Goal: Information Seeking & Learning: Learn about a topic

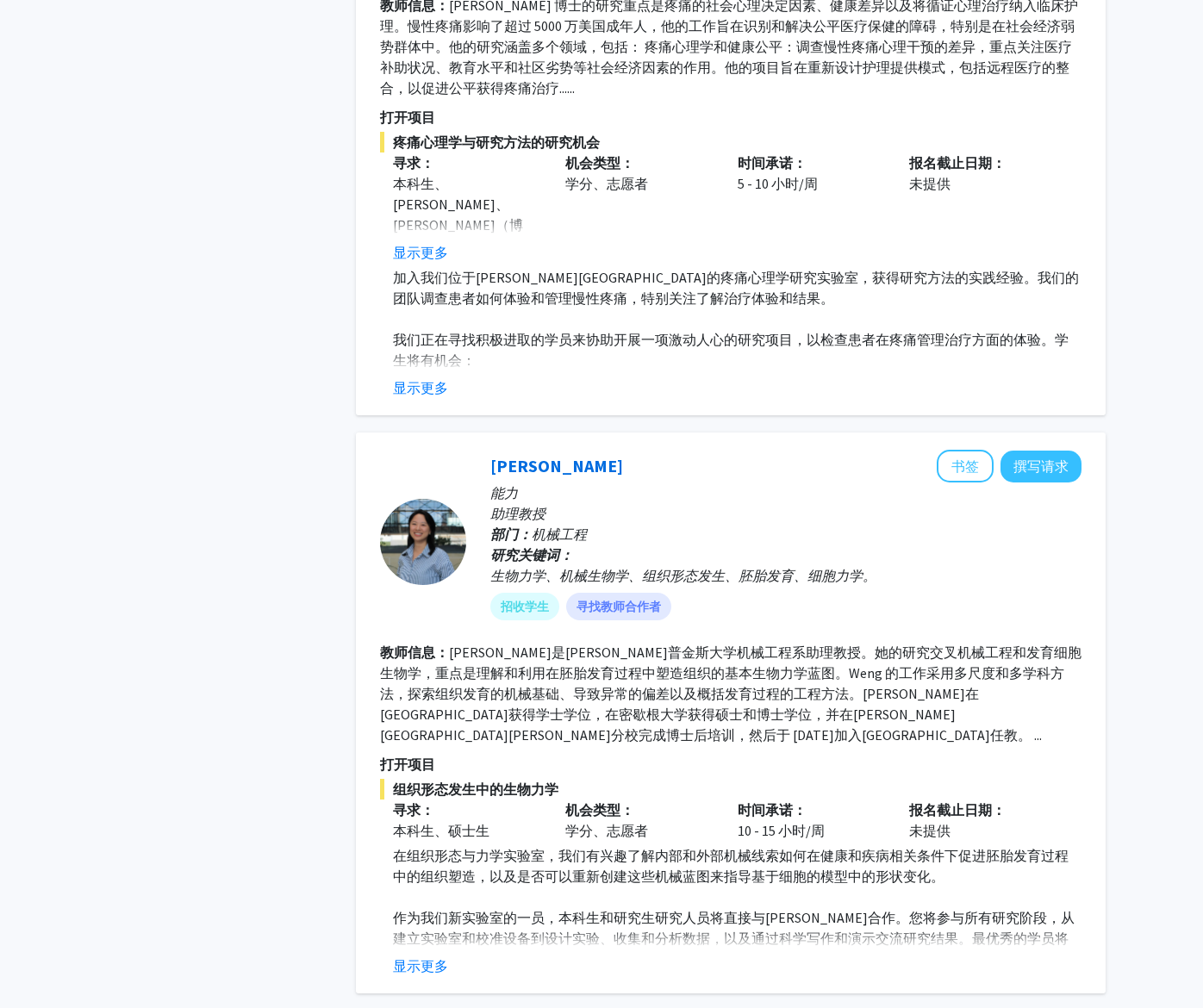
scroll to position [3922, 0]
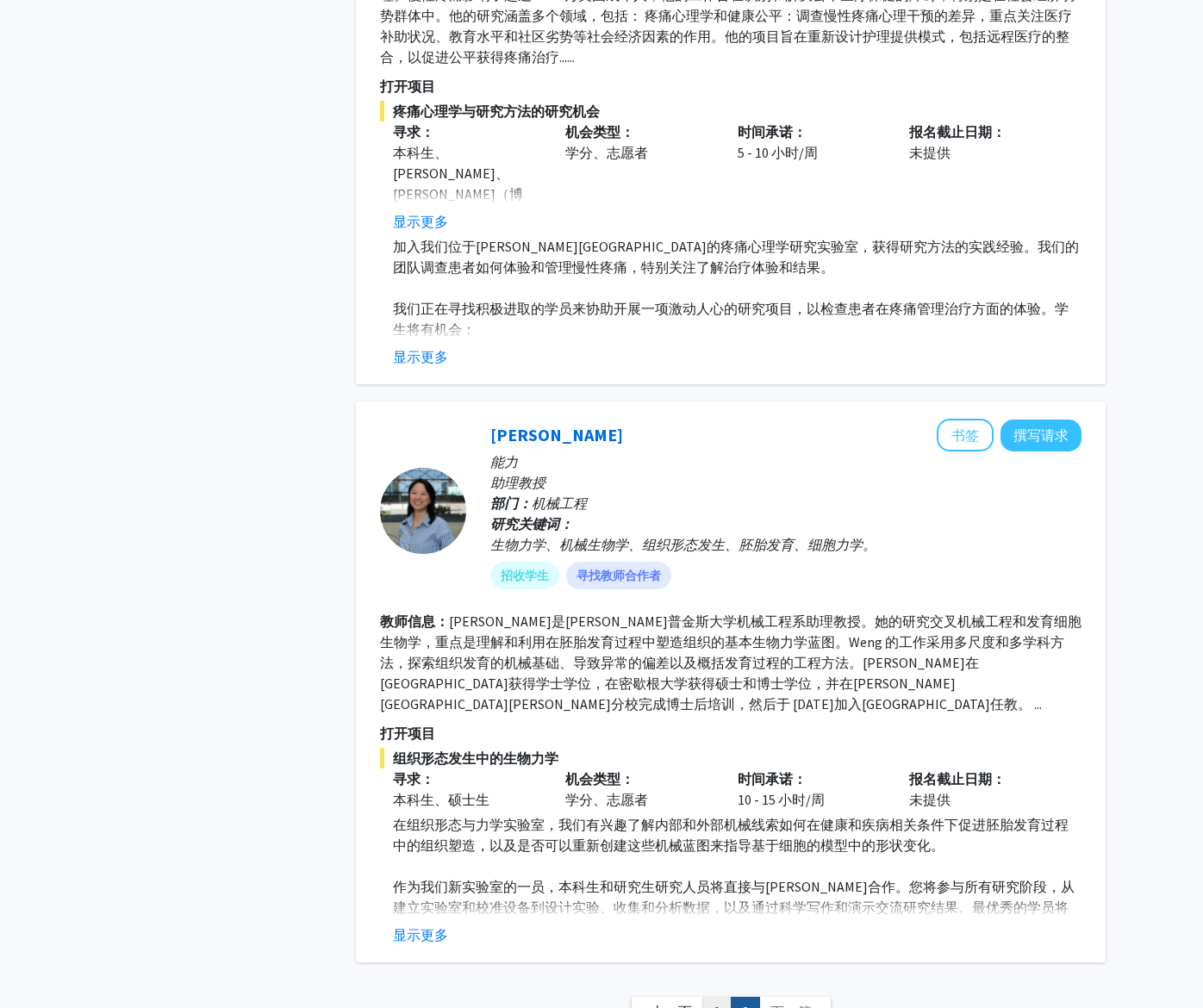
click at [709, 996] on link "1" at bounding box center [717, 1011] width 29 height 30
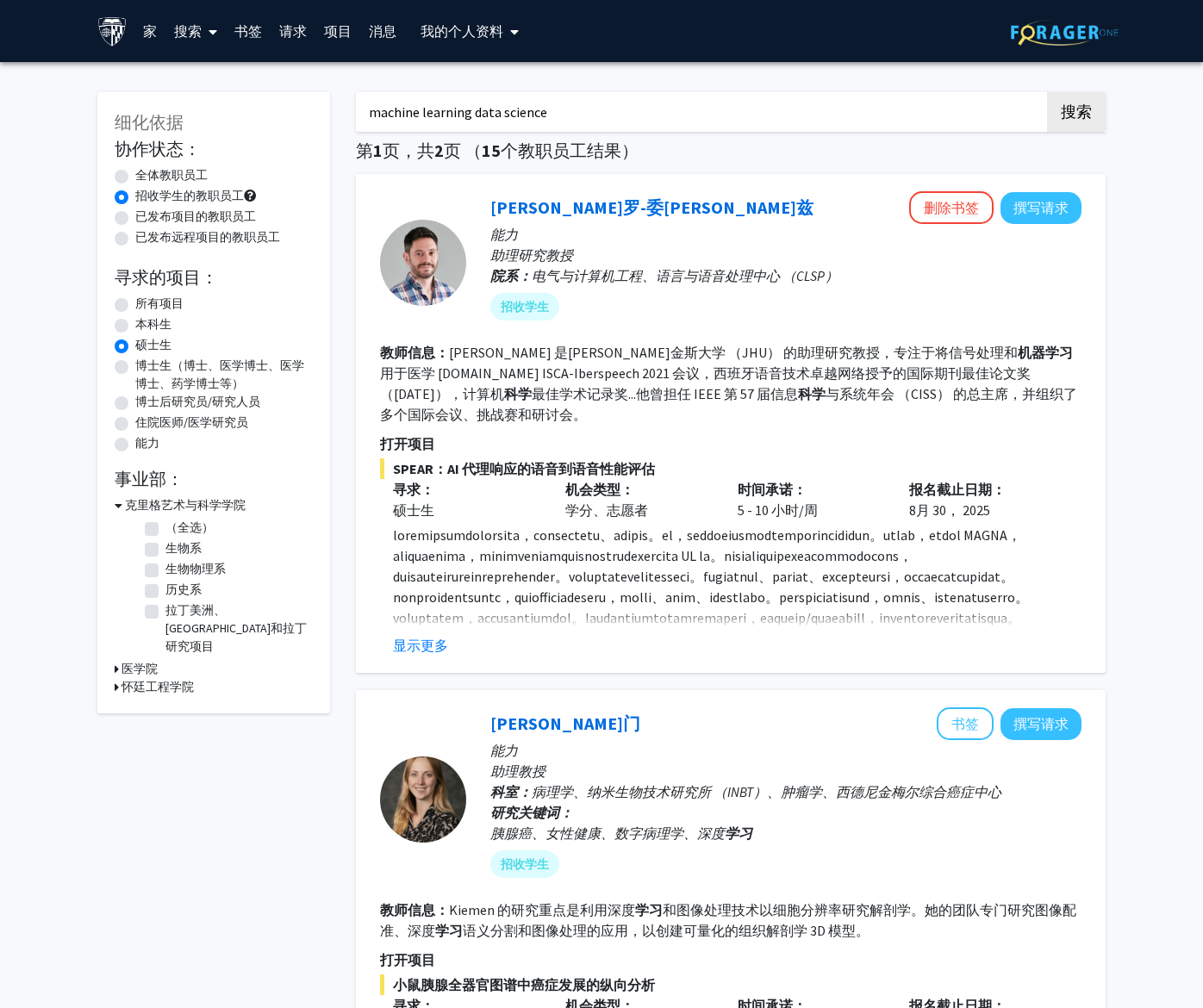
drag, startPoint x: 530, startPoint y: 115, endPoint x: 168, endPoint y: 105, distance: 362.1
paste input "[PERSON_NAME]"
type input "[PERSON_NAME]"
click at [1047, 92] on button "搜索" at bounding box center [1076, 112] width 59 height 40
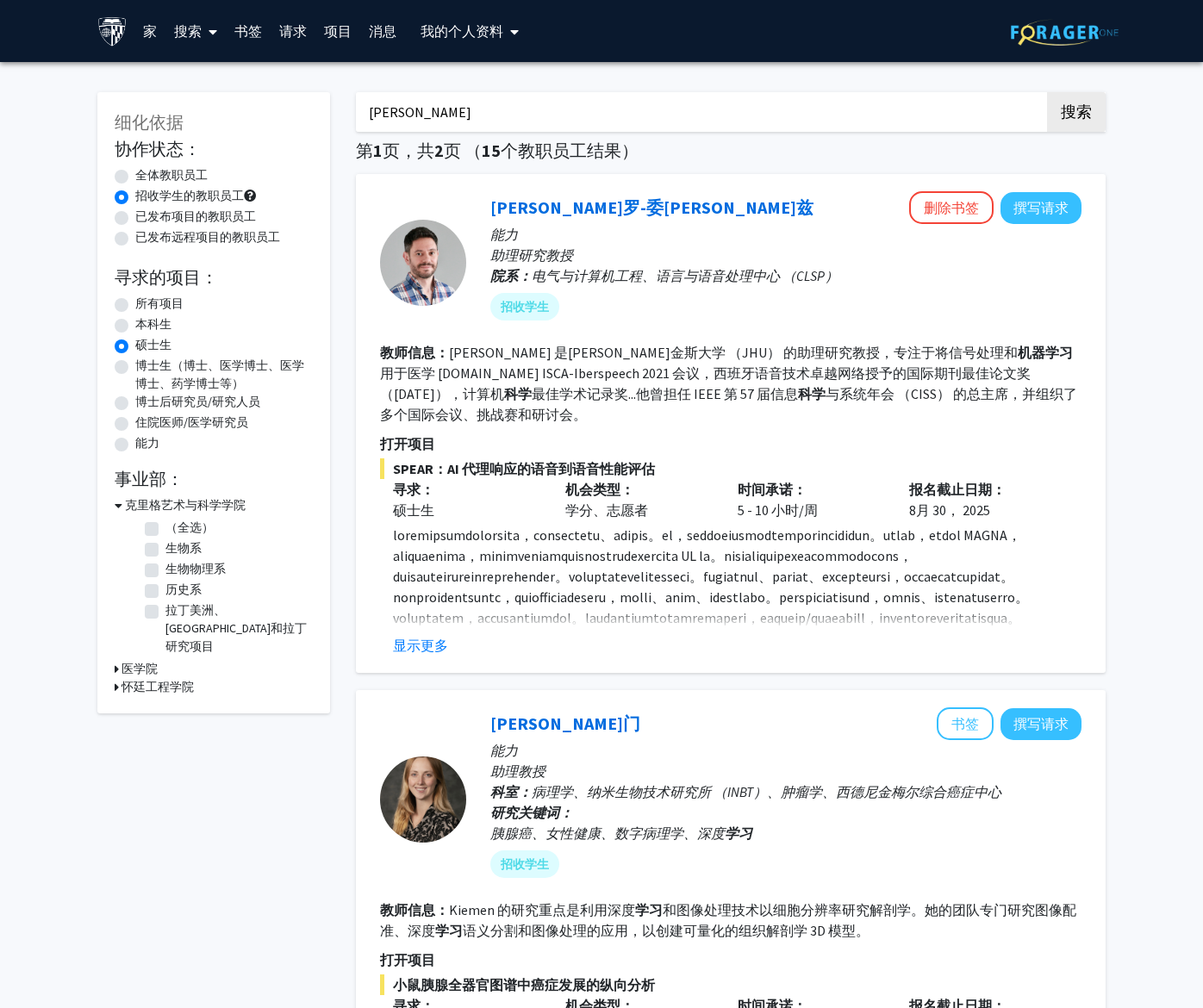
radio input "true"
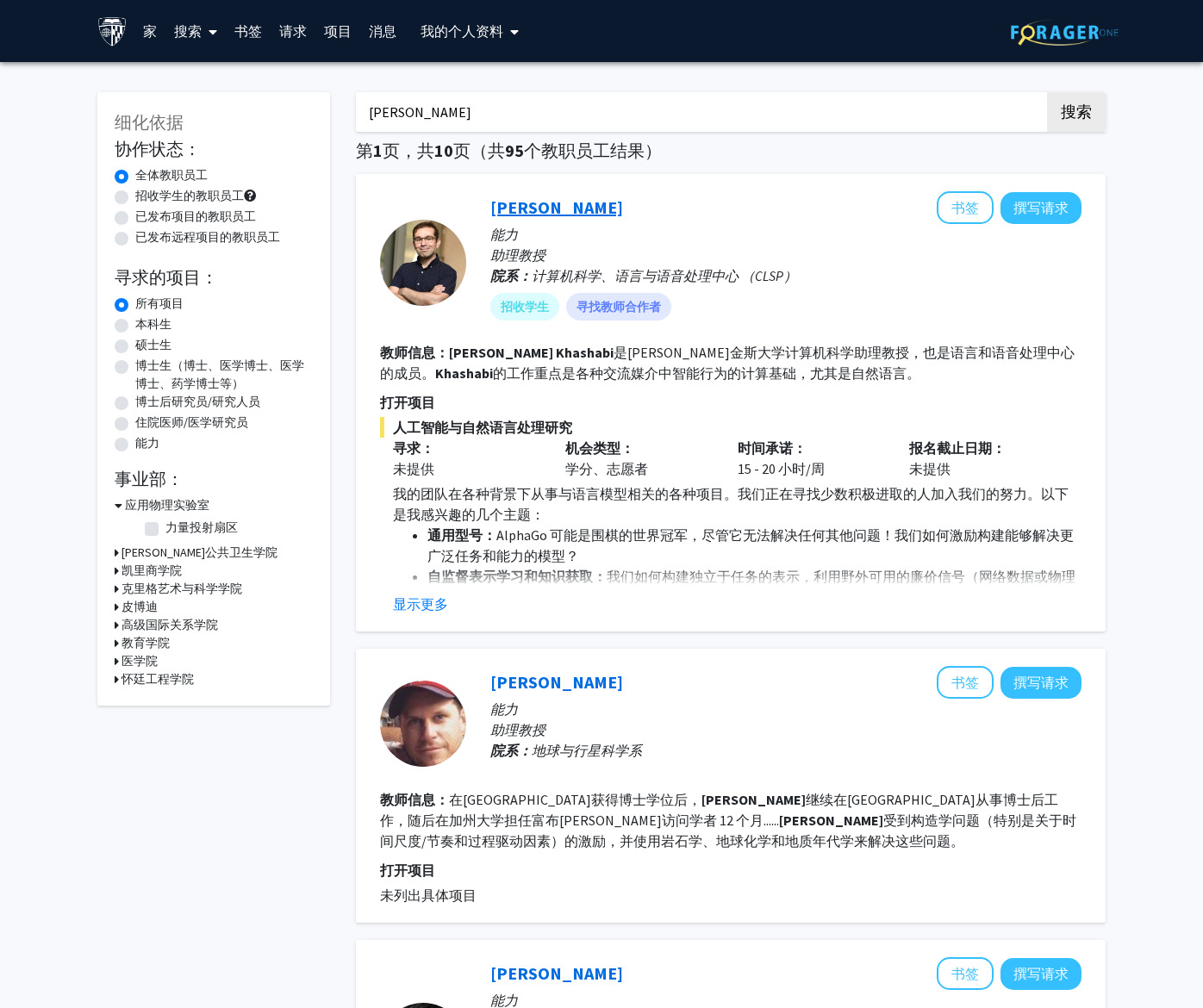
click at [550, 202] on link "[PERSON_NAME]" at bounding box center [556, 207] width 133 height 22
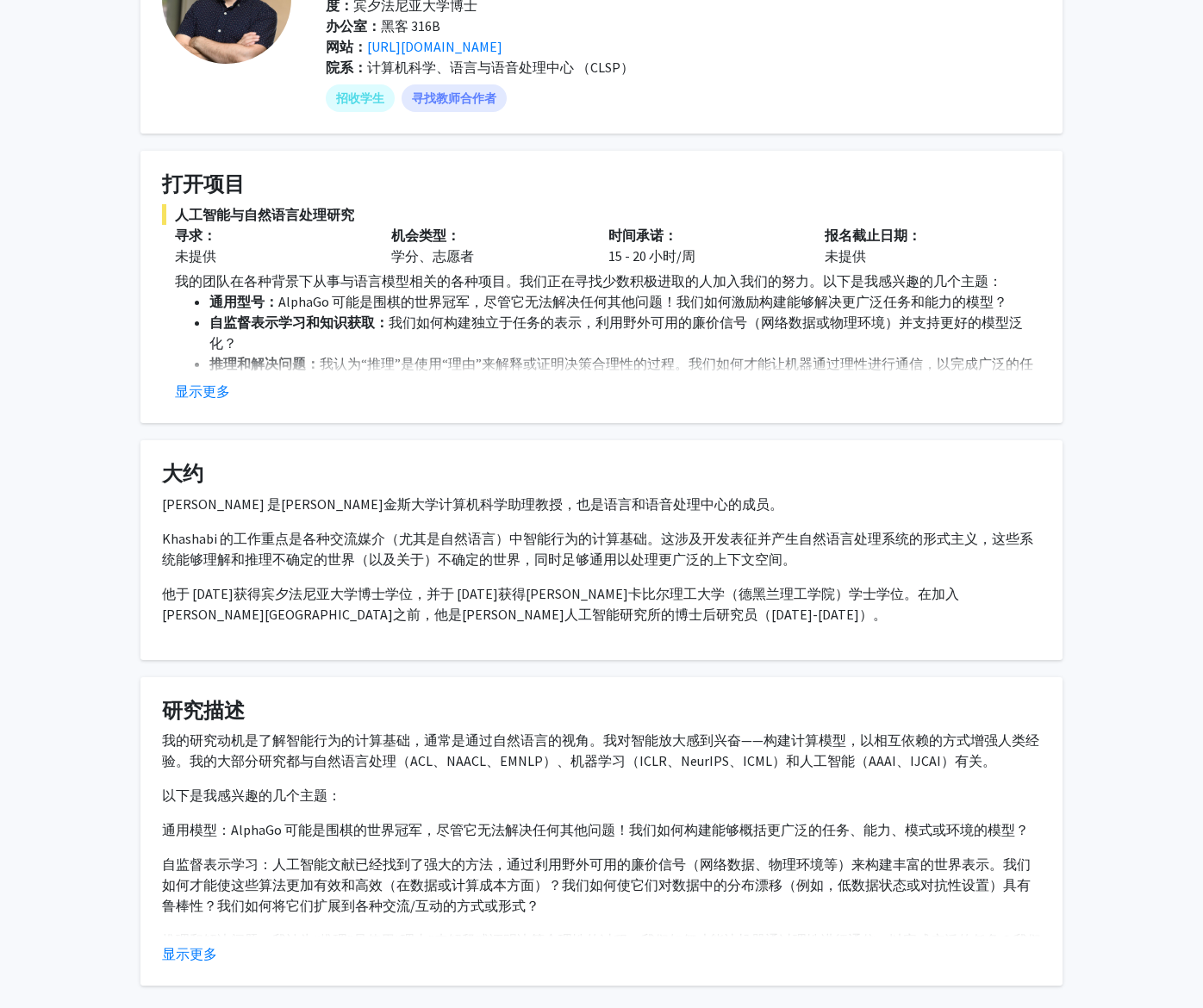
scroll to position [172, 0]
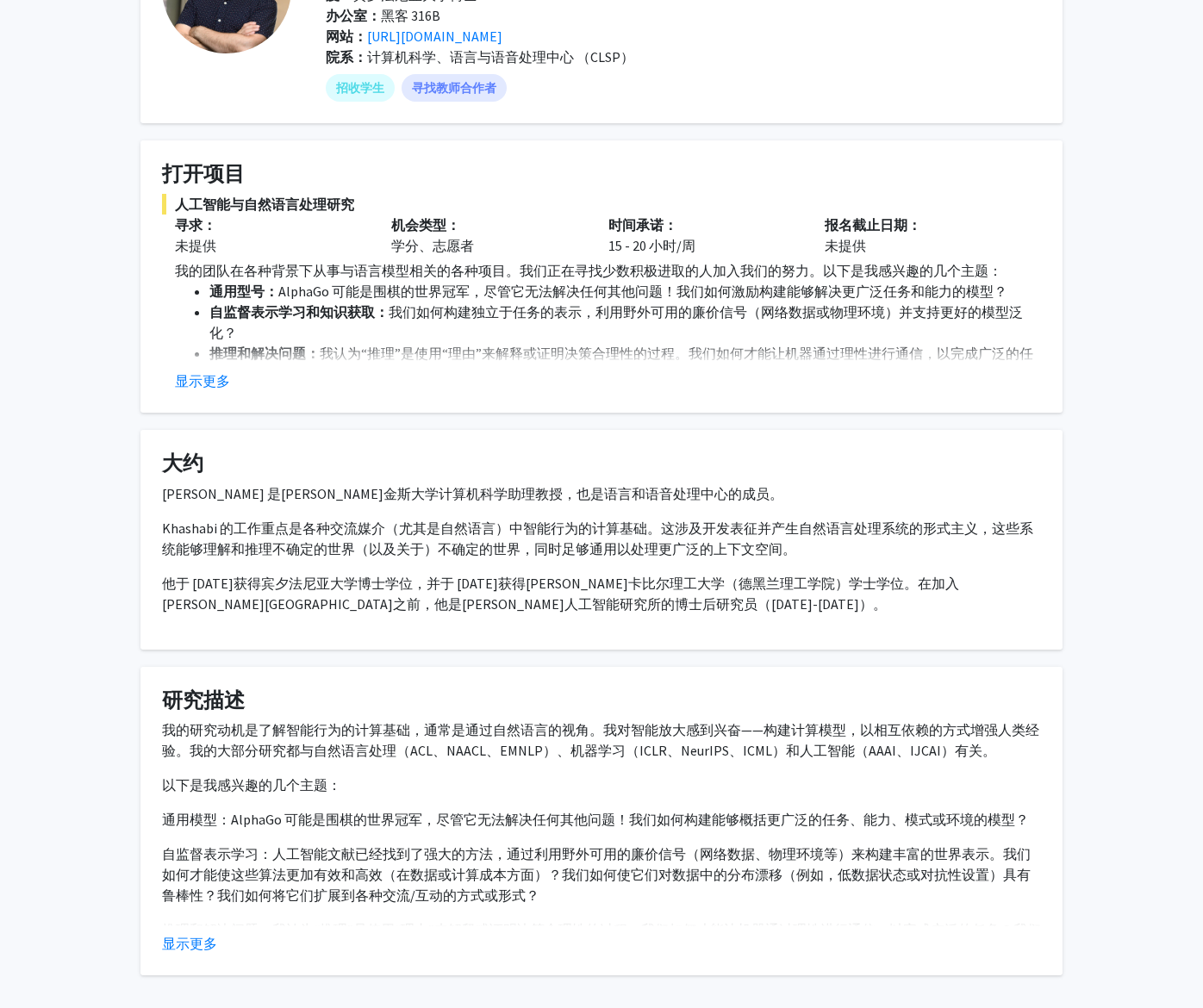
click at [191, 387] on button "显示更多" at bounding box center [202, 380] width 55 height 21
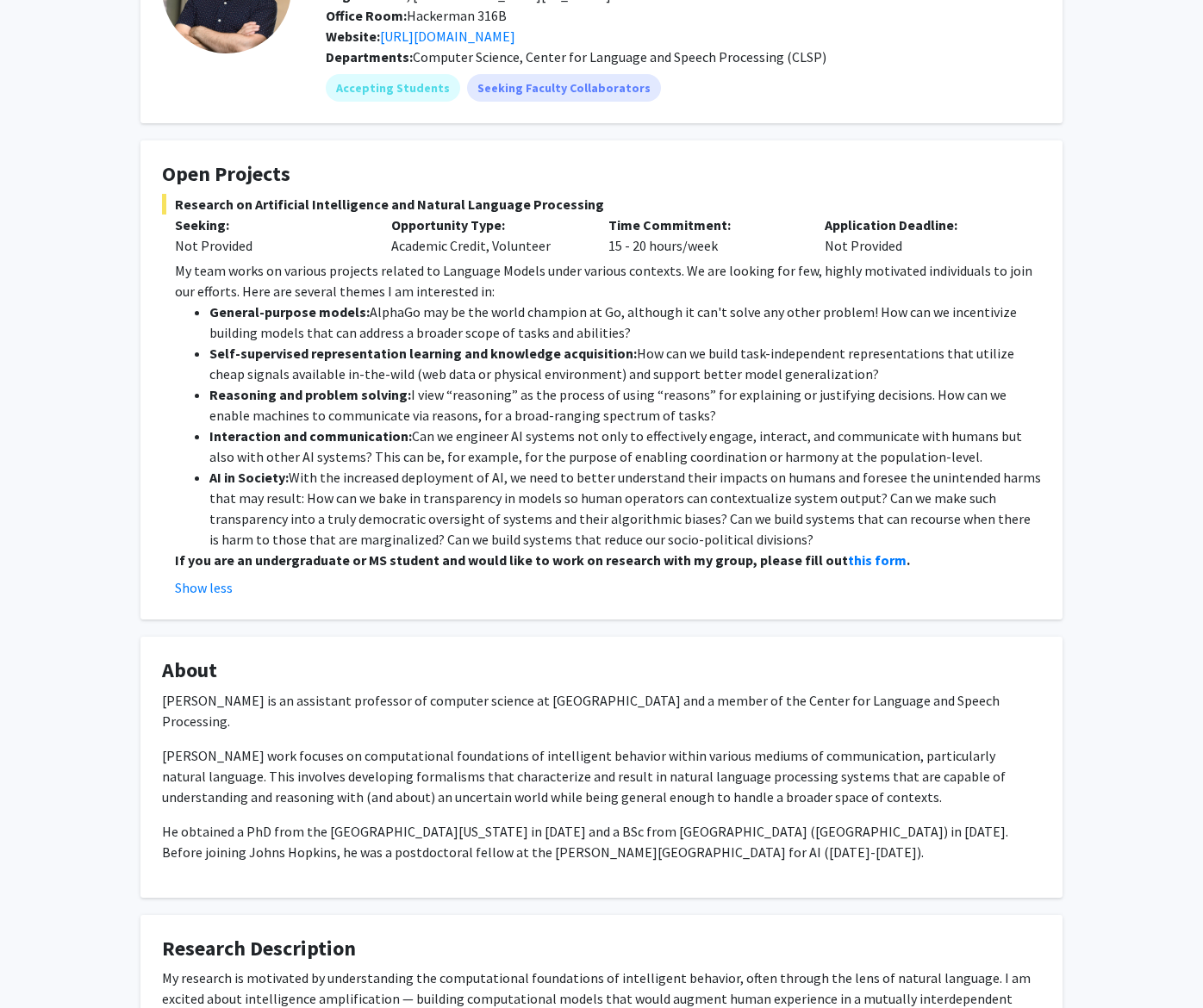
drag, startPoint x: 839, startPoint y: 371, endPoint x: 93, endPoint y: 348, distance: 746.4
click at [93, 348] on div "[PERSON_NAME] Bookmark Compose Request Titles: Assistant Professor Degrees: PhD…" at bounding box center [602, 584] width 1203 height 1389
click at [925, 207] on span "Research on Artificial Intelligence and Natural Language Processing" at bounding box center [602, 204] width 878 height 21
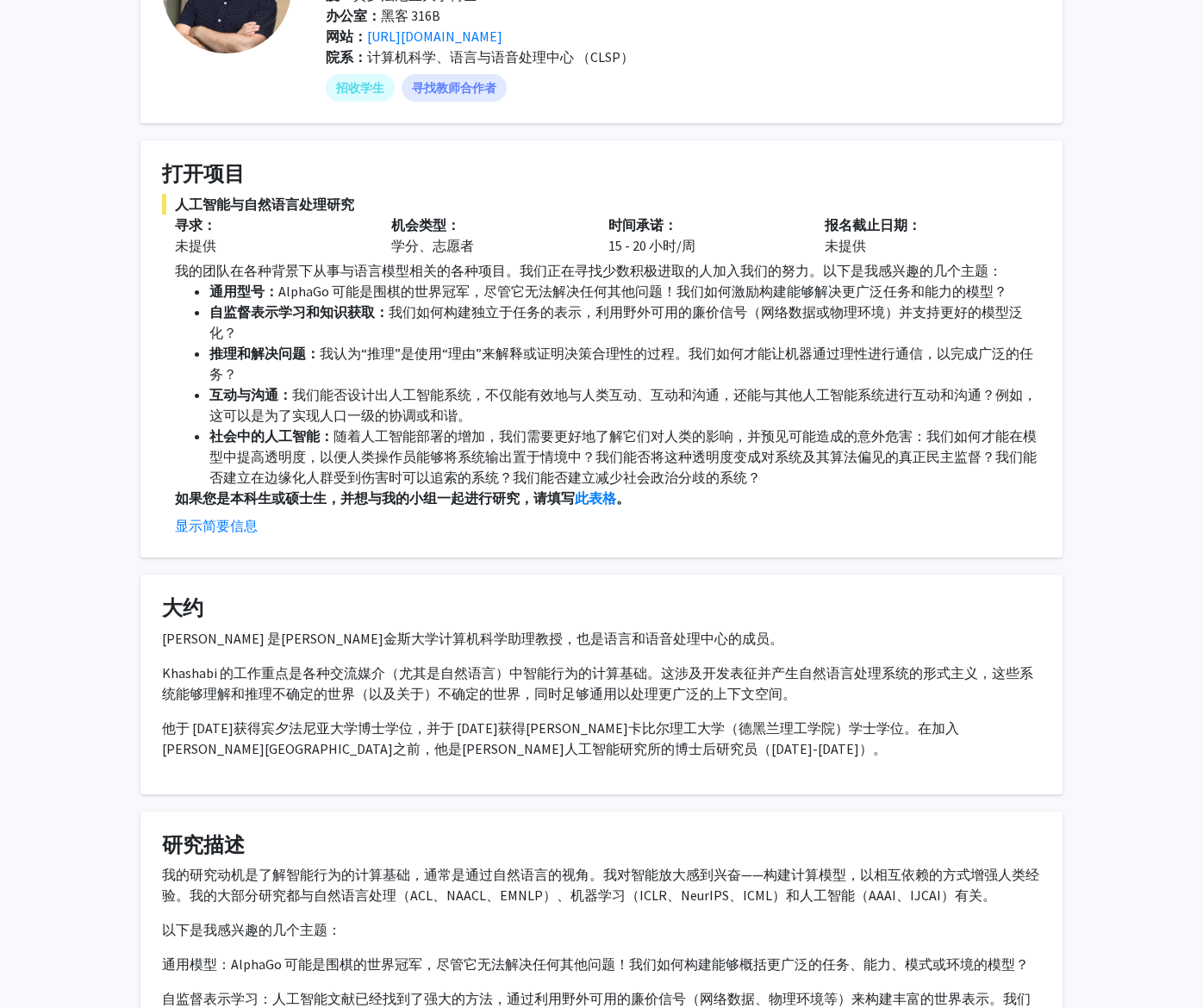
click at [326, 379] on li "推理和解决问题： 我认为“推理”是使用“理由”来解释或证明决策合理性的过程。我们如何才能让机器通过理性进行通信，以完成广泛的任务？" at bounding box center [625, 363] width 831 height 41
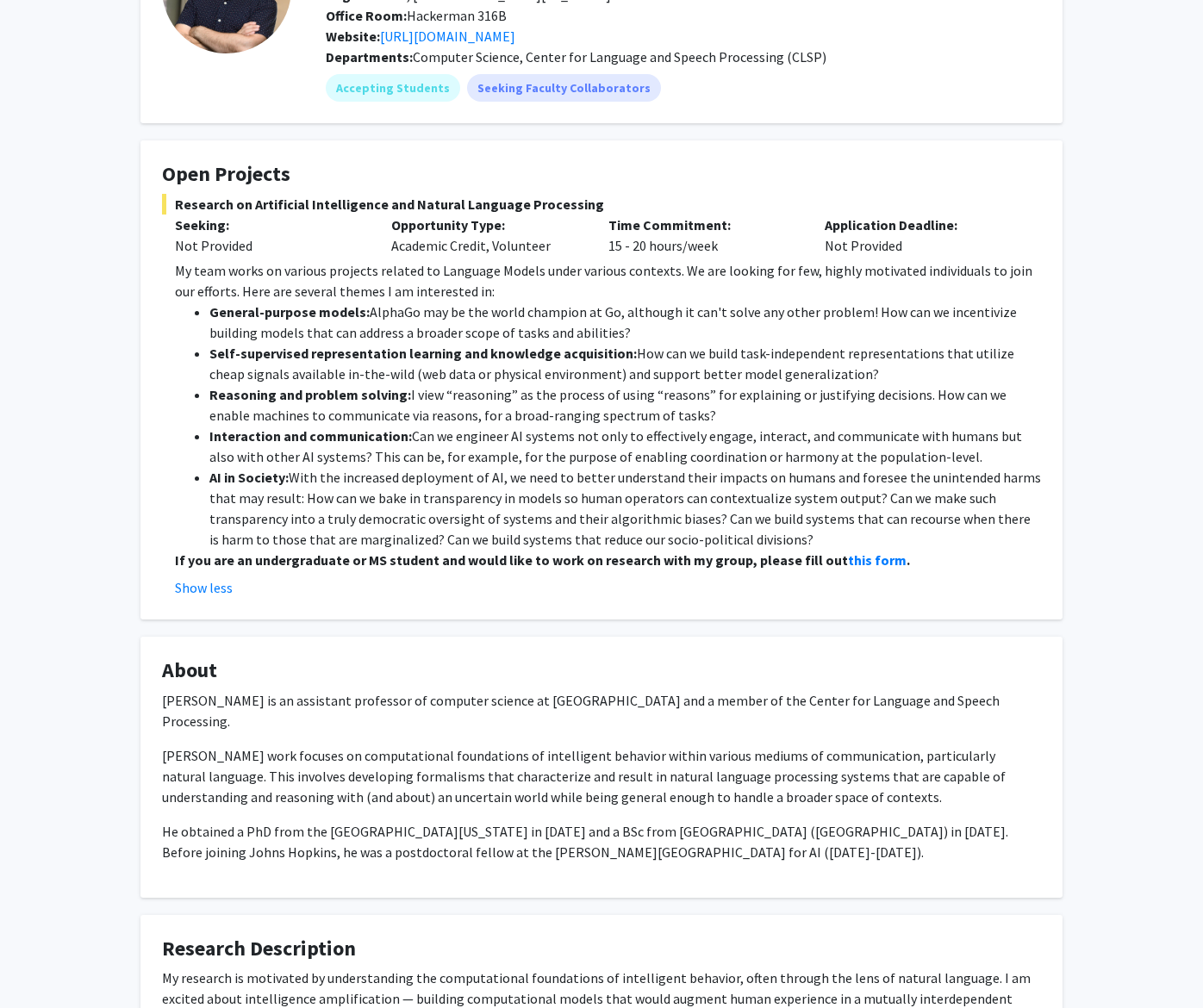
click at [286, 337] on li "General-purpose models: AlphaGo may be the world champion at Go, although it ca…" at bounding box center [625, 322] width 831 height 41
drag, startPoint x: 846, startPoint y: 378, endPoint x: 188, endPoint y: 362, distance: 658.2
click at [188, 362] on ul "General-purpose models: AlphaGo may be the world champion at Go, although it ca…" at bounding box center [608, 425] width 866 height 248
copy li "Self-supervised representation learning and knowledge acquisition: How can we b…"
click at [603, 483] on li "AI in Society: With the increased deployment of AI, we need to better understan…" at bounding box center [625, 509] width 831 height 83
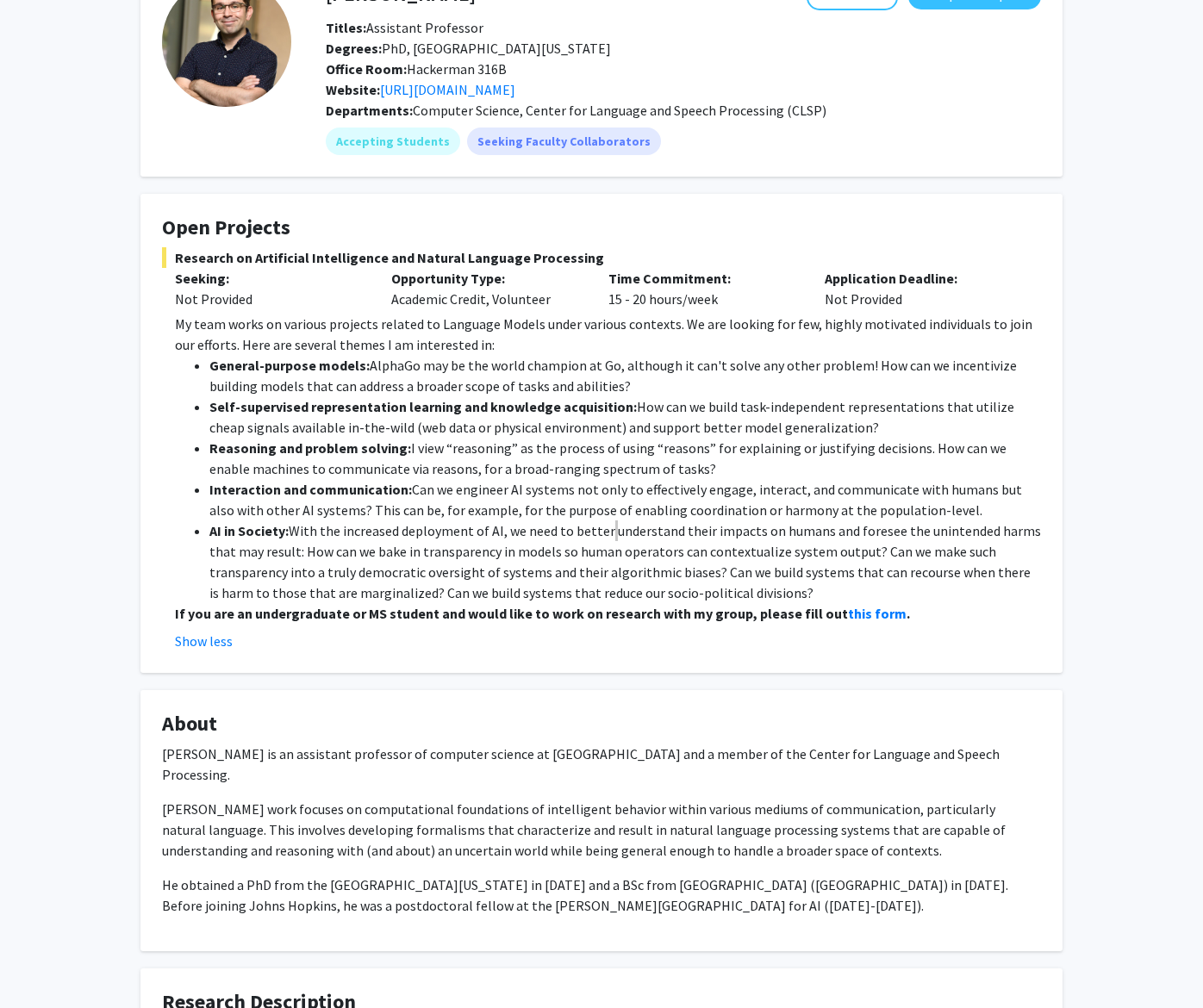
scroll to position [65, 0]
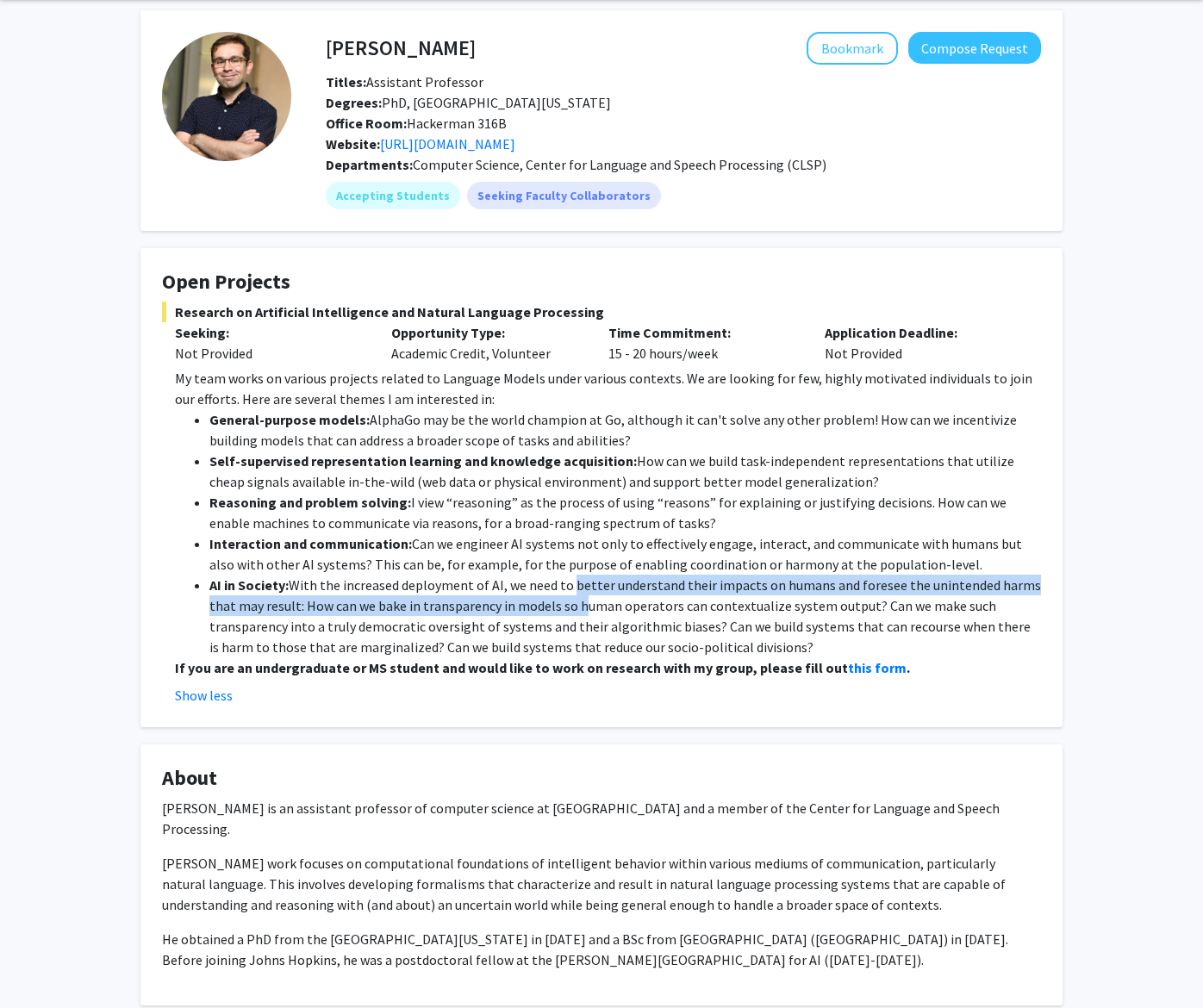
click at [574, 599] on li "AI in Society: With the increased deployment of AI, we need to better understan…" at bounding box center [625, 616] width 831 height 83
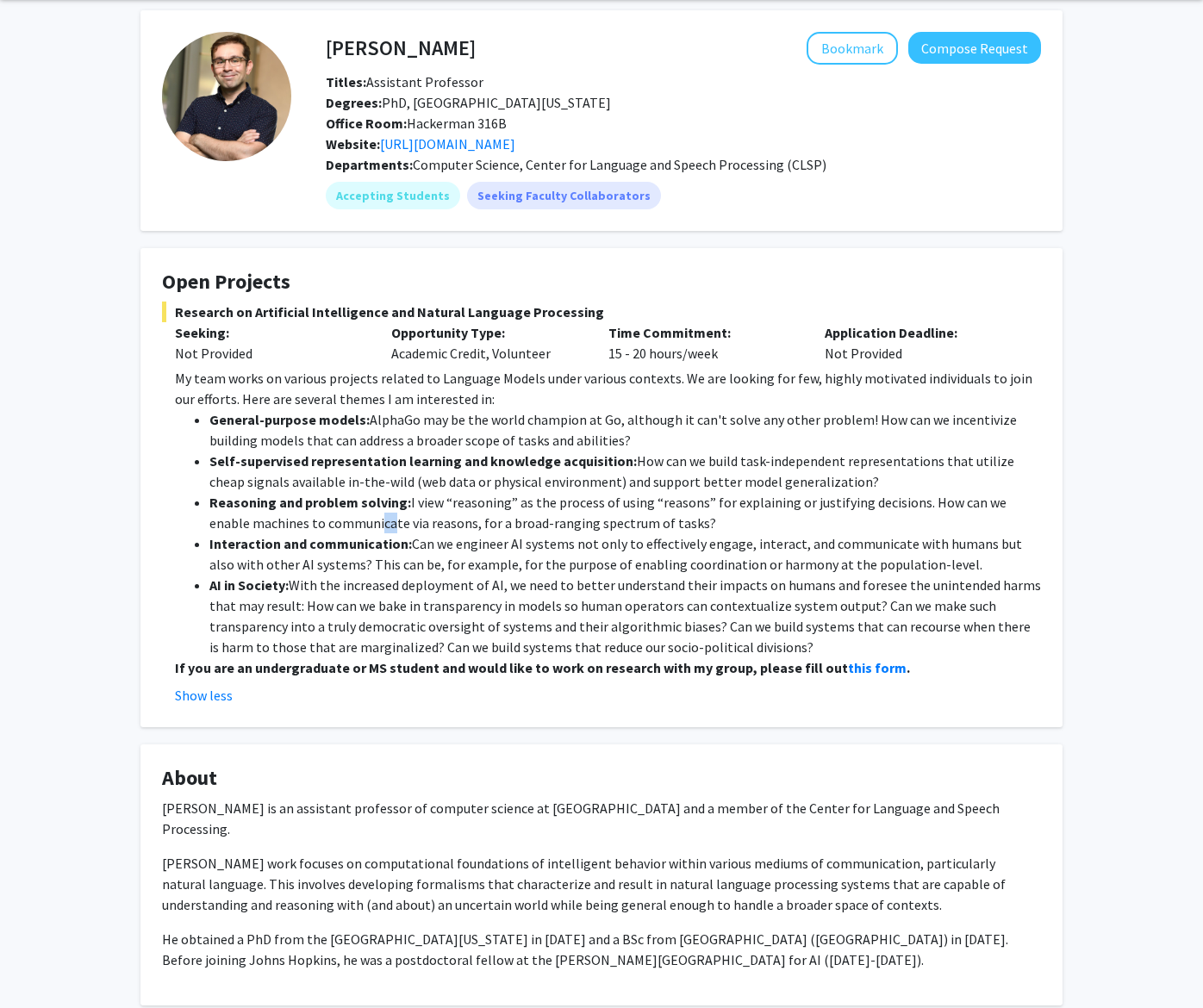
click at [346, 526] on li "Reasoning and problem solving: I view “reasoning” as the process of using “reas…" at bounding box center [625, 512] width 831 height 41
click at [654, 581] on li "AI in Society: With the increased deployment of AI, we need to better understan…" at bounding box center [625, 616] width 831 height 83
drag, startPoint x: 853, startPoint y: 477, endPoint x: 173, endPoint y: 460, distance: 680.2
click at [173, 460] on fg-read-more "My team works on various projects related to Language Models under various cont…" at bounding box center [602, 536] width 878 height 337
copy li "Self-supervised representation learning and knowledge acquisition: How can we b…"
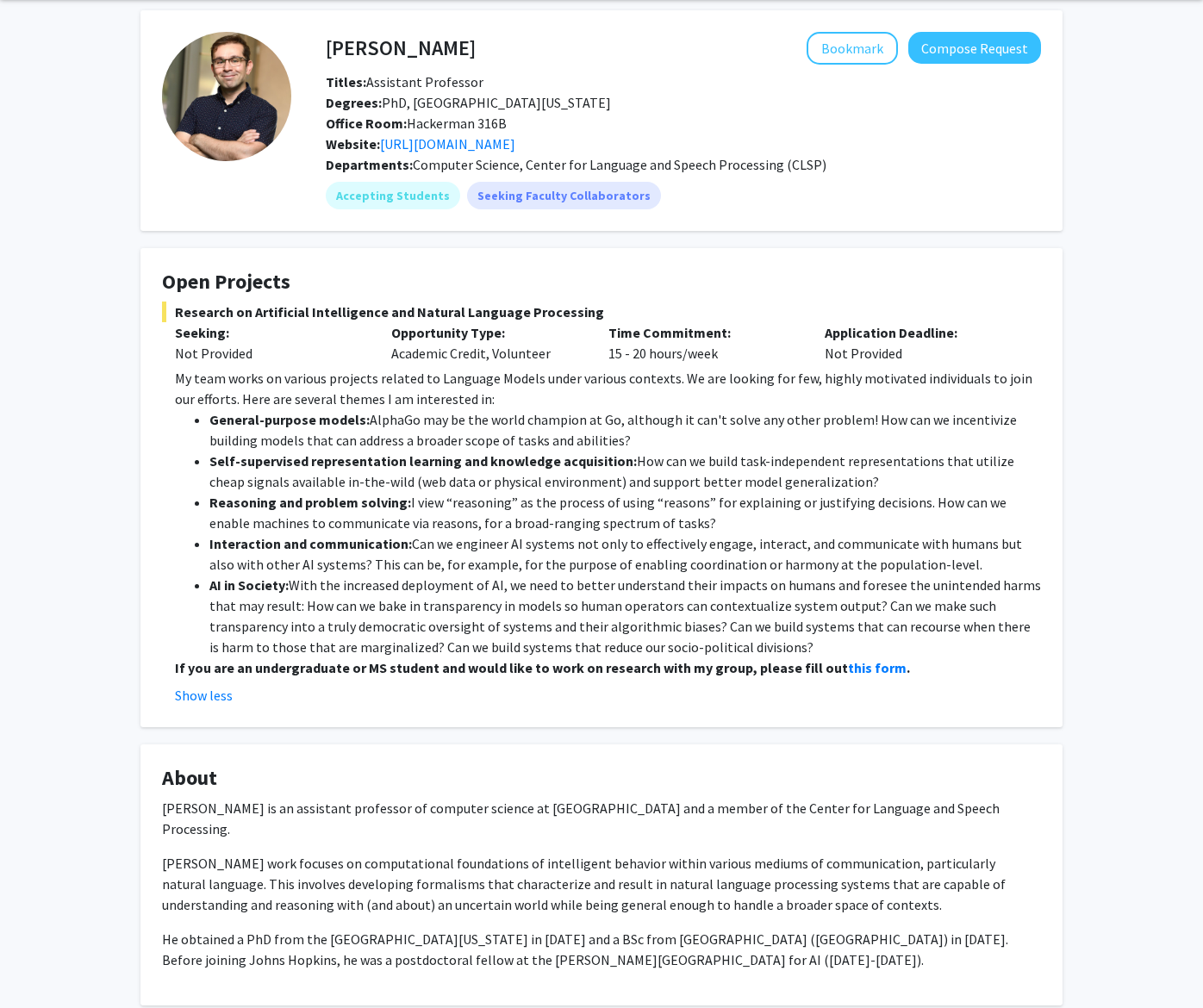
click at [597, 588] on li "AI in Society: With the increased deployment of AI, we need to better understan…" at bounding box center [625, 616] width 831 height 83
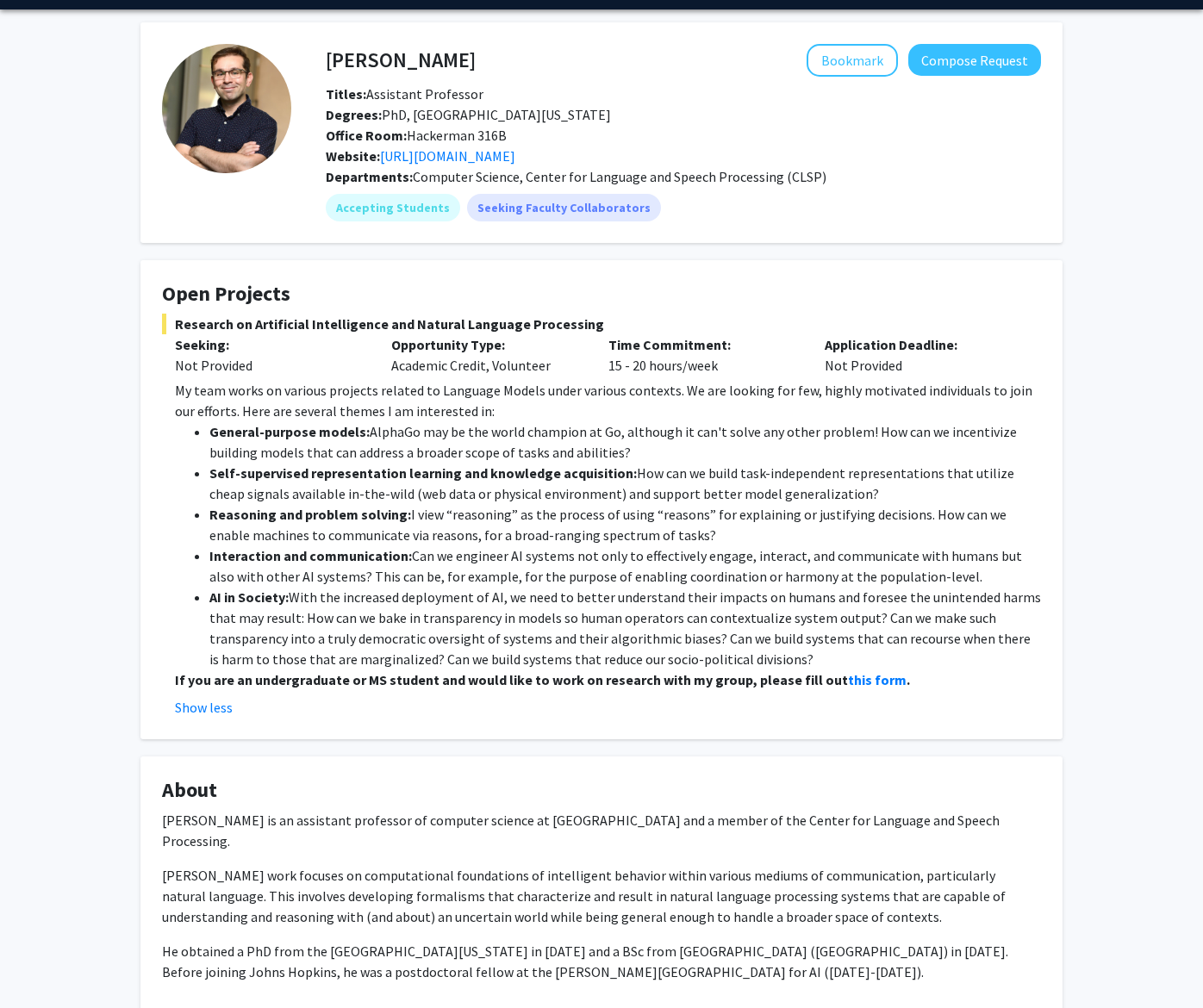
scroll to position [0, 0]
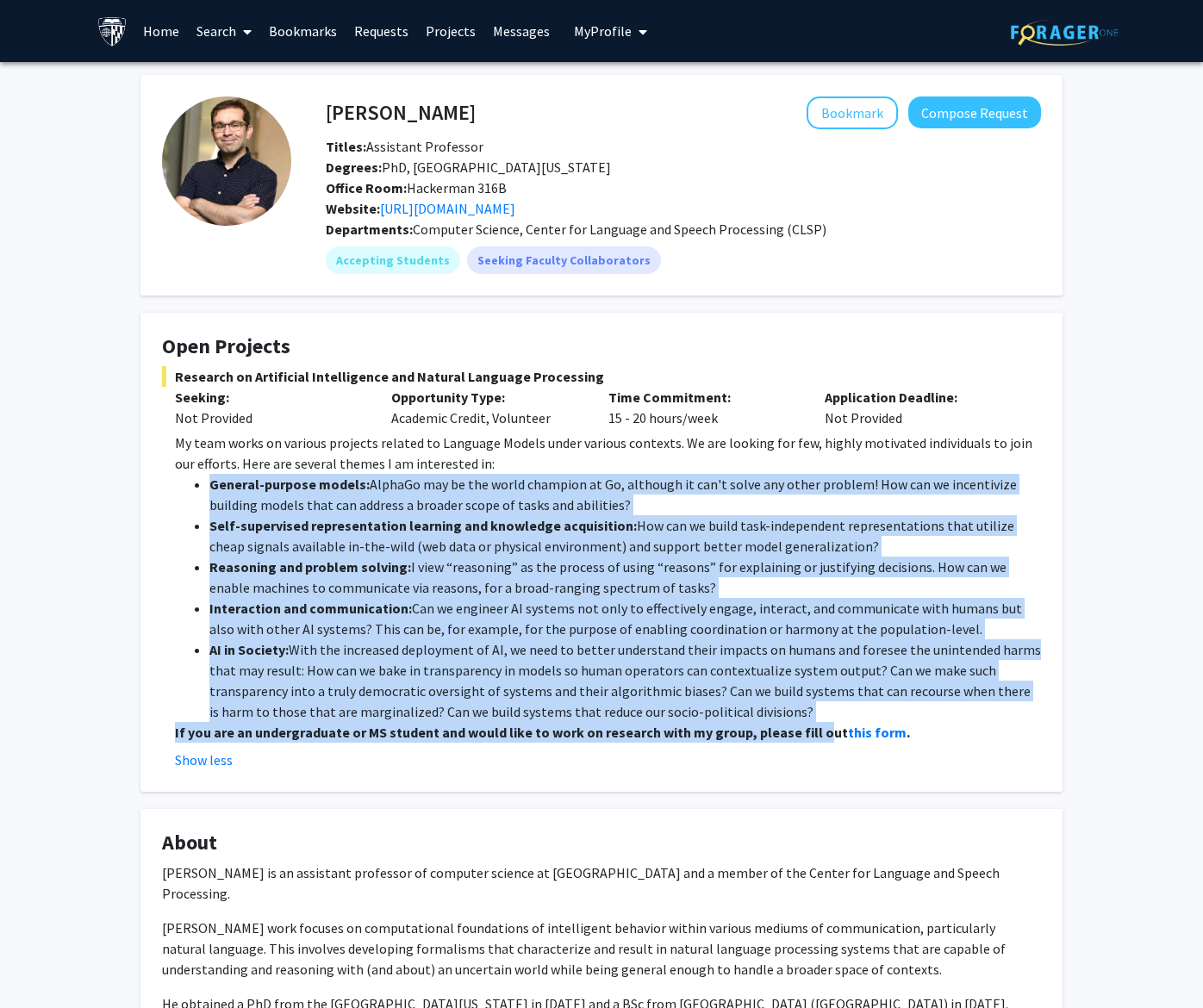
drag, startPoint x: 813, startPoint y: 723, endPoint x: 115, endPoint y: 481, distance: 738.8
click at [115, 481] on div "[PERSON_NAME] Bookmark Compose Request Titles: Assistant Professor Degrees: PhD…" at bounding box center [602, 756] width 1203 height 1389
copy div "Loremip-dolorsi ametco: AdipiSc eli se doe tempo incididu ut La, etdolore ma al…"
click at [460, 678] on li "AI in Society: With the increased deployment of AI, we need to better understan…" at bounding box center [625, 681] width 831 height 83
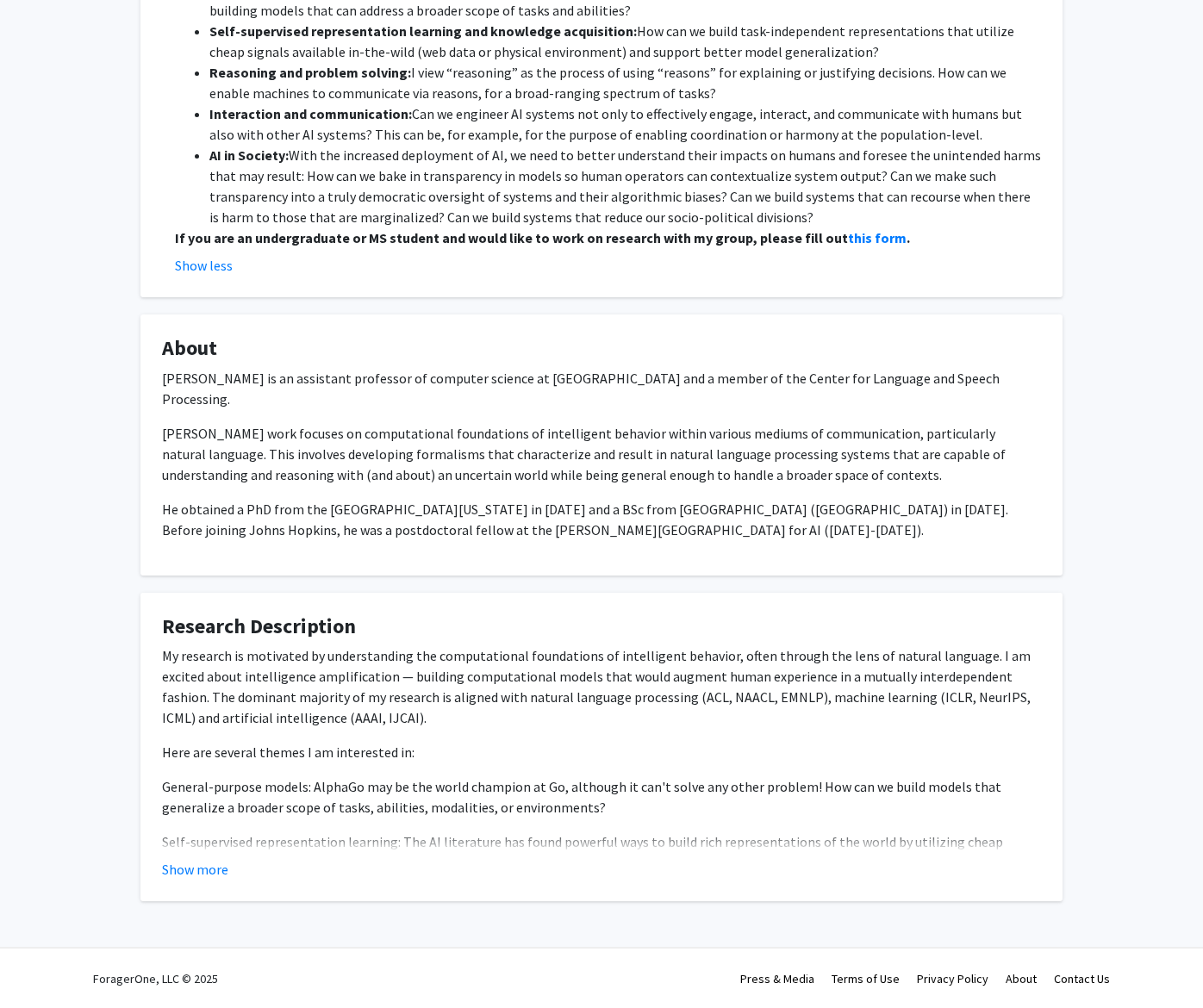
scroll to position [495, 0]
click at [208, 875] on button "Show more" at bounding box center [196, 868] width 67 height 21
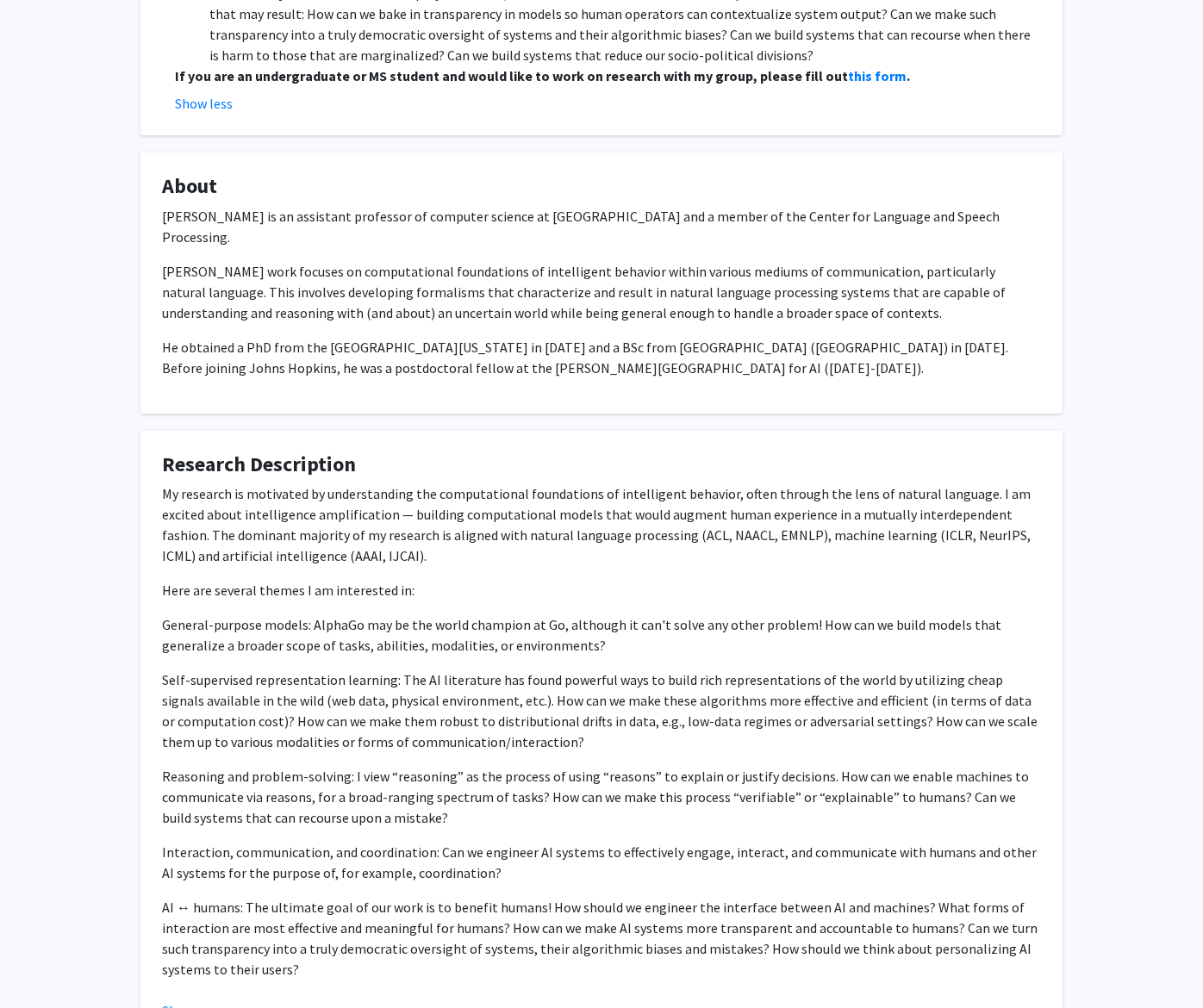
scroll to position [754, 0]
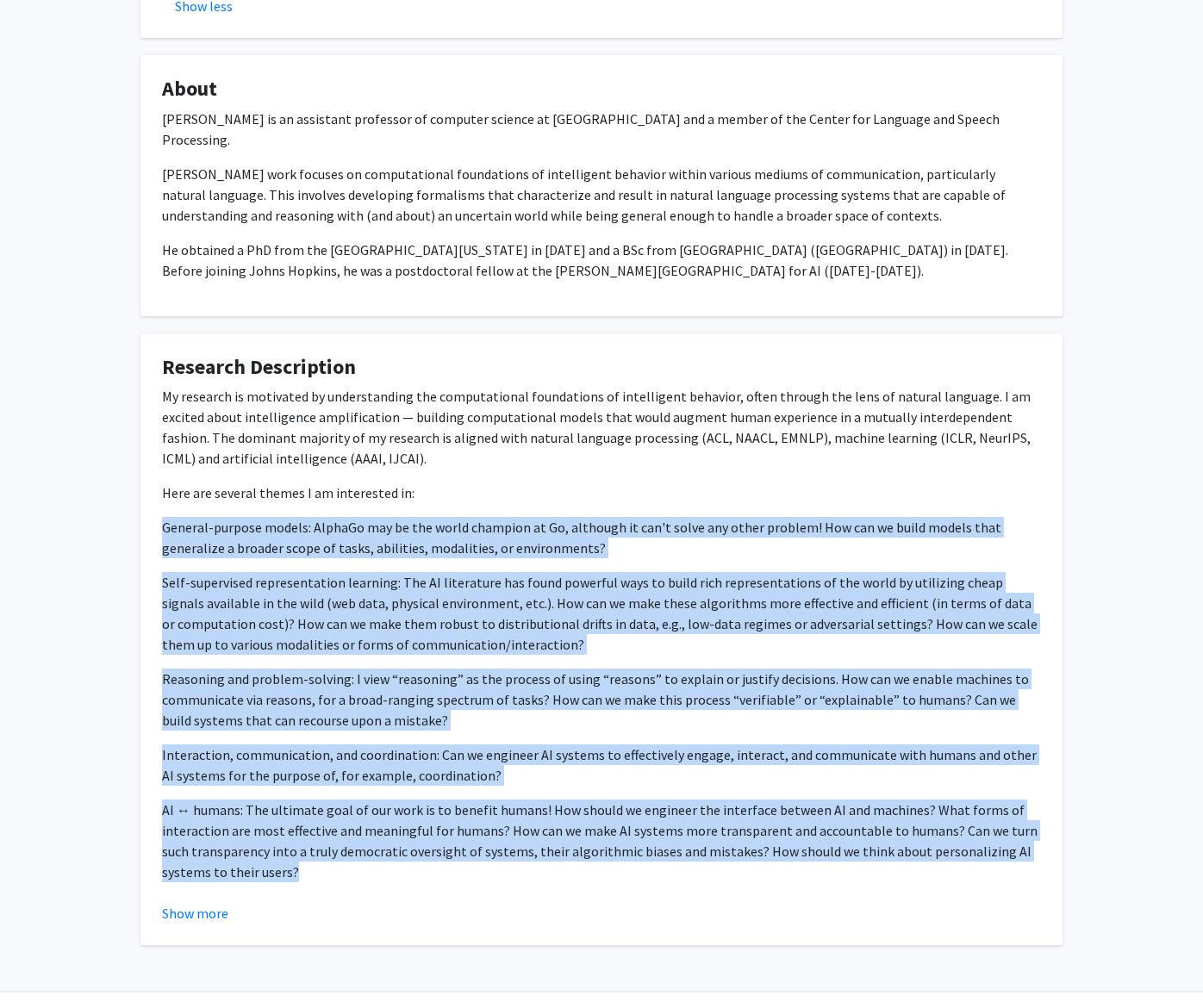
drag, startPoint x: 555, startPoint y: 874, endPoint x: 163, endPoint y: 509, distance: 535.6
click at [163, 509] on div "My research is motivated by understanding the computational foundations of inte…" at bounding box center [602, 634] width 878 height 496
copy div "Loremip-dolorsi ametco: AdipiSc eli se doe tempo incididu ut La, etdolore ma al…"
